Goal: Task Accomplishment & Management: Manage account settings

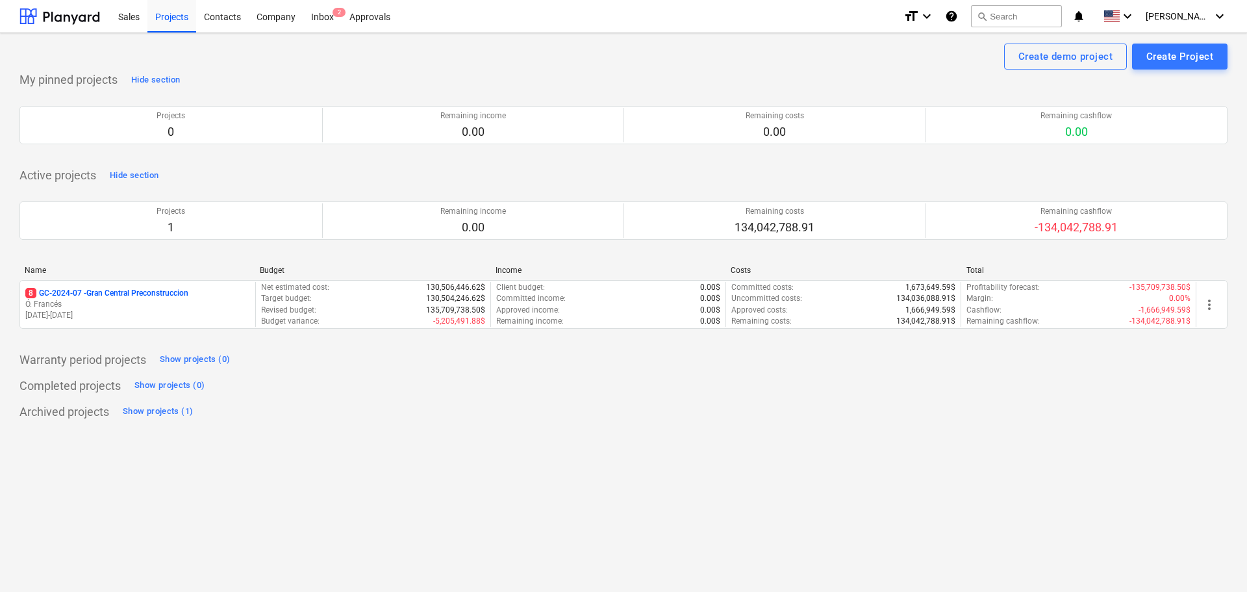
click at [1182, 21] on div "Project fetching failed You do not have permissions for this action" at bounding box center [1065, 21] width 351 height 42
drag, startPoint x: 1238, startPoint y: 20, endPoint x: 1217, endPoint y: 26, distance: 21.6
click at [1234, 21] on div "Project fetching failed You do not have permissions for this action" at bounding box center [1065, 21] width 351 height 42
click at [1217, 18] on div "Project fetching failed You do not have permissions for this action" at bounding box center [1065, 21] width 351 height 42
click at [1217, 16] on div "Project fetching failed You do not have permissions for this action" at bounding box center [1065, 21] width 351 height 42
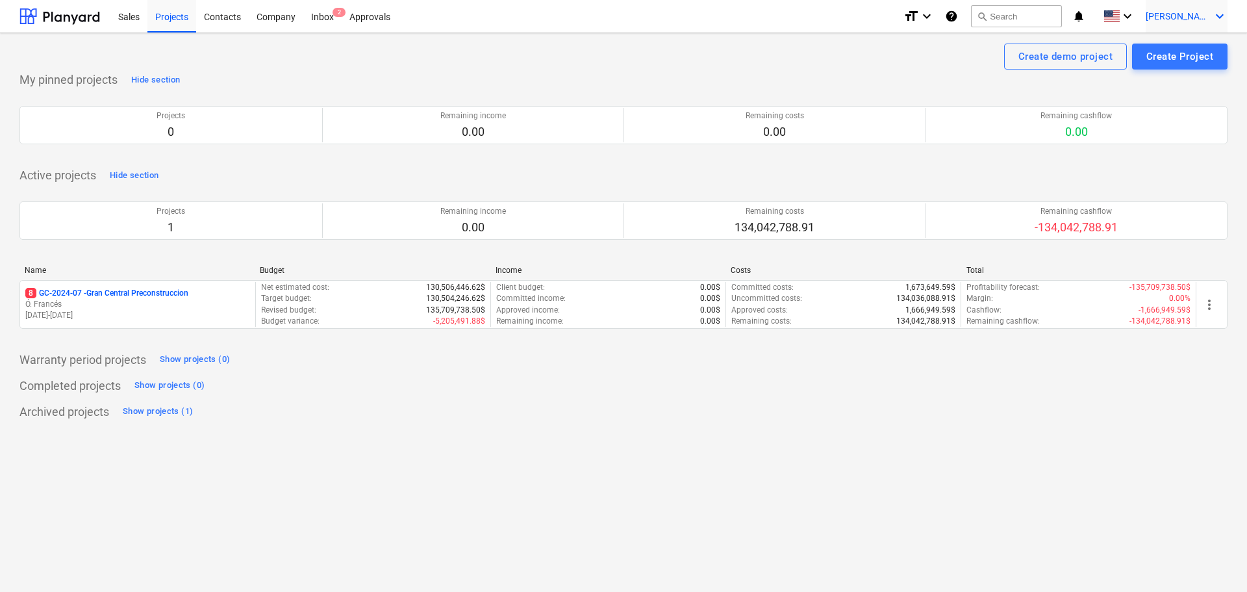
click at [1195, 15] on span "[PERSON_NAME]" at bounding box center [1177, 16] width 65 height 10
click at [1196, 20] on span "[PERSON_NAME]" at bounding box center [1177, 16] width 65 height 10
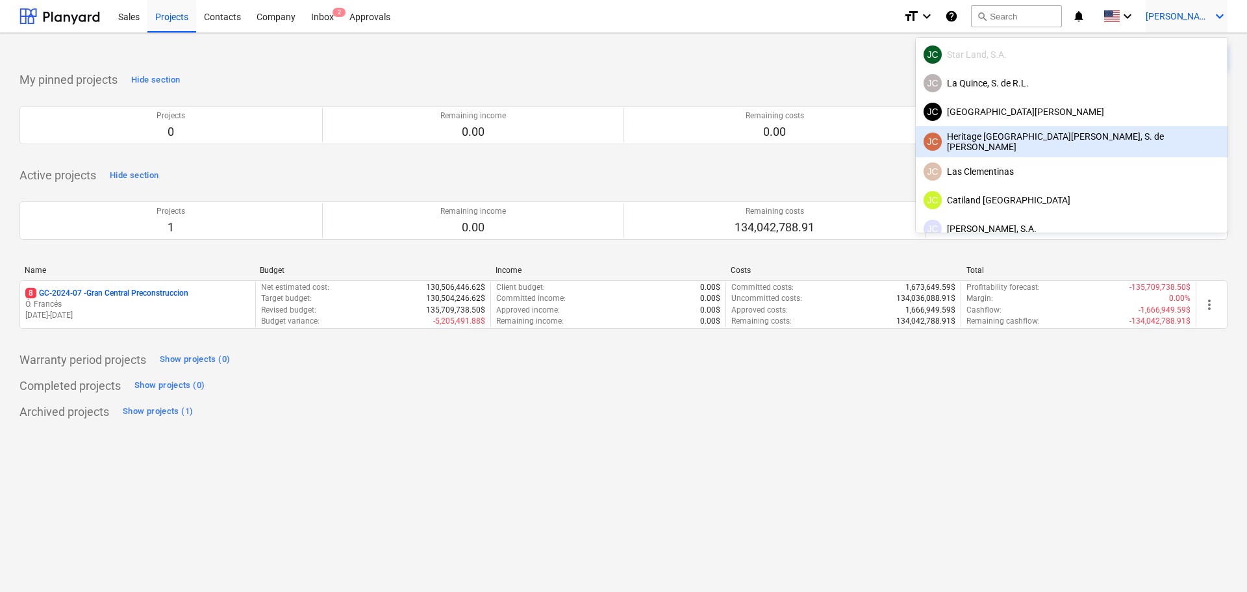
click at [1130, 143] on div "JC Heritage Santo Domingo, S. de R.L." at bounding box center [1071, 141] width 296 height 21
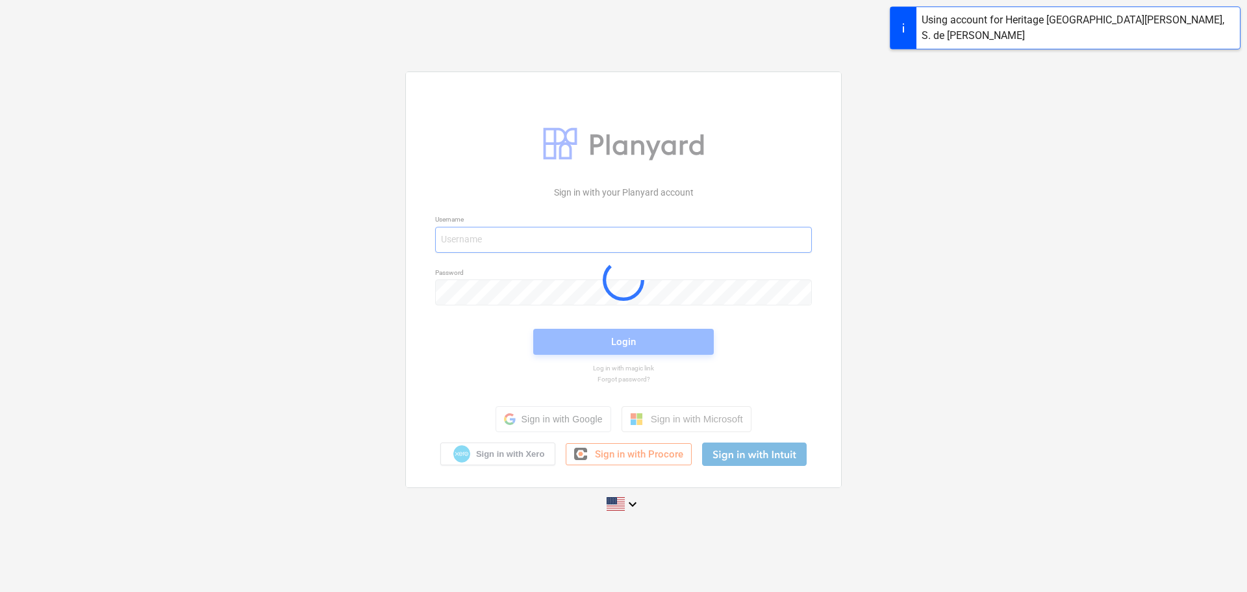
type input "javier@conservatoriosa.com"
